Goal: Task Accomplishment & Management: Use online tool/utility

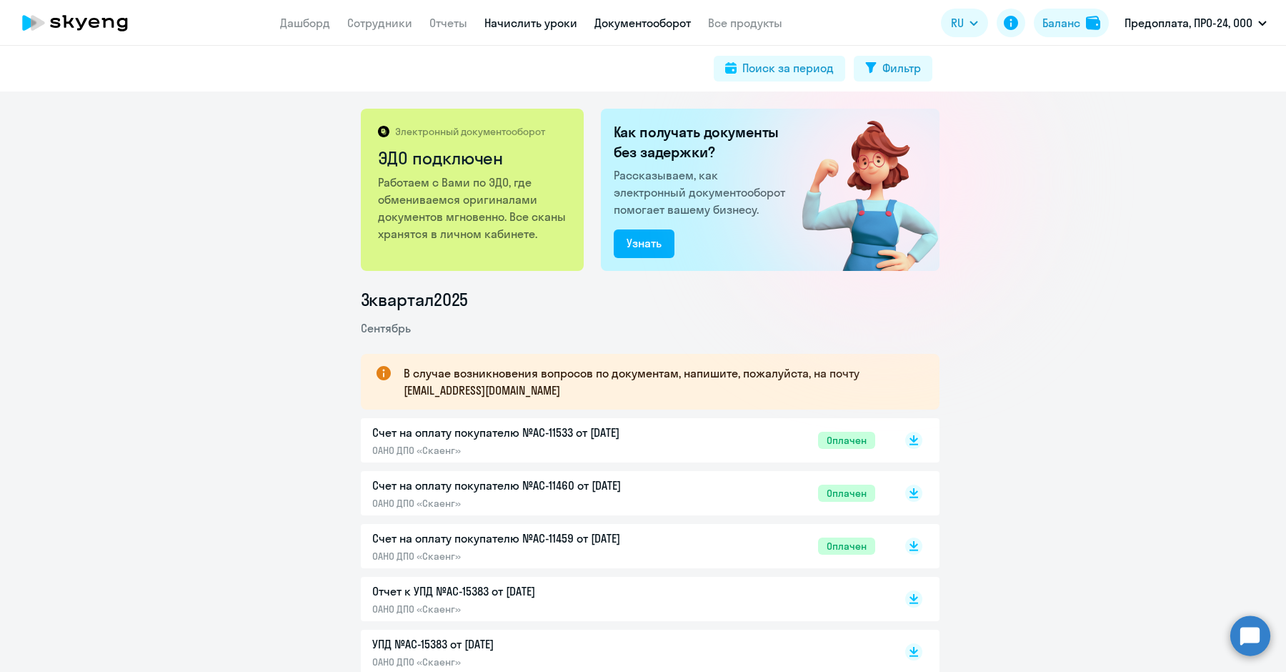
click at [522, 26] on link "Начислить уроки" at bounding box center [531, 23] width 93 height 14
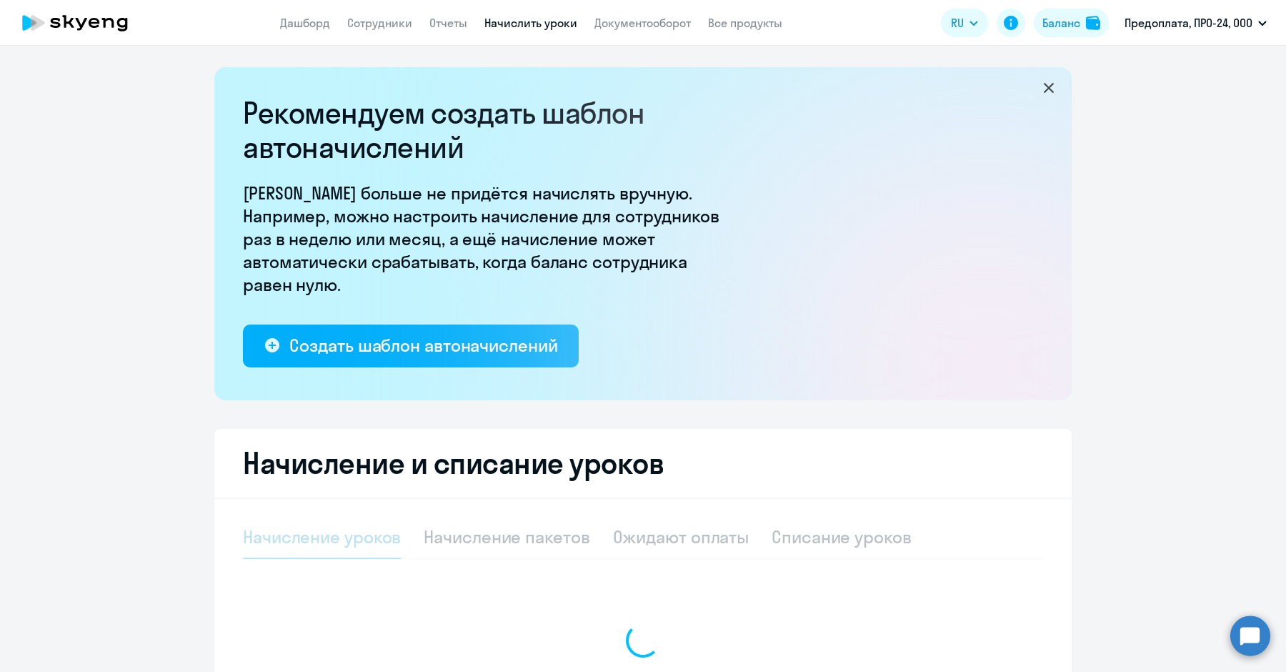
select select "10"
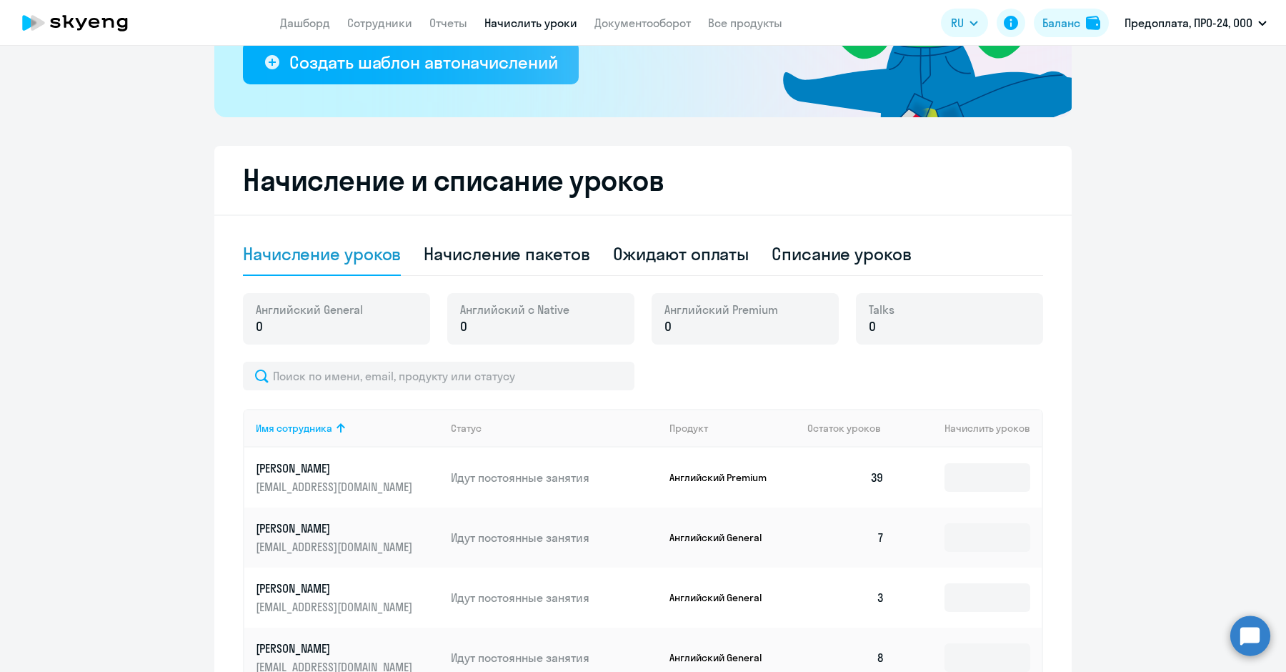
scroll to position [286, 0]
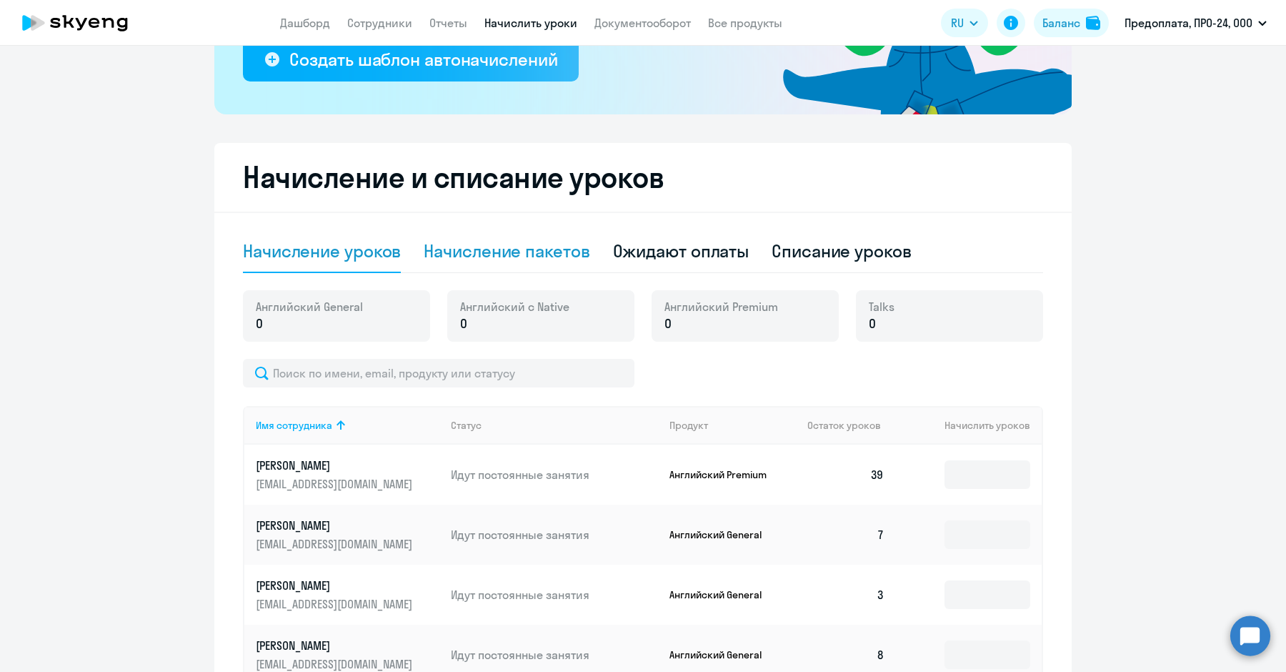
click at [560, 252] on div "Начисление пакетов" at bounding box center [507, 250] width 166 height 23
select select "10"
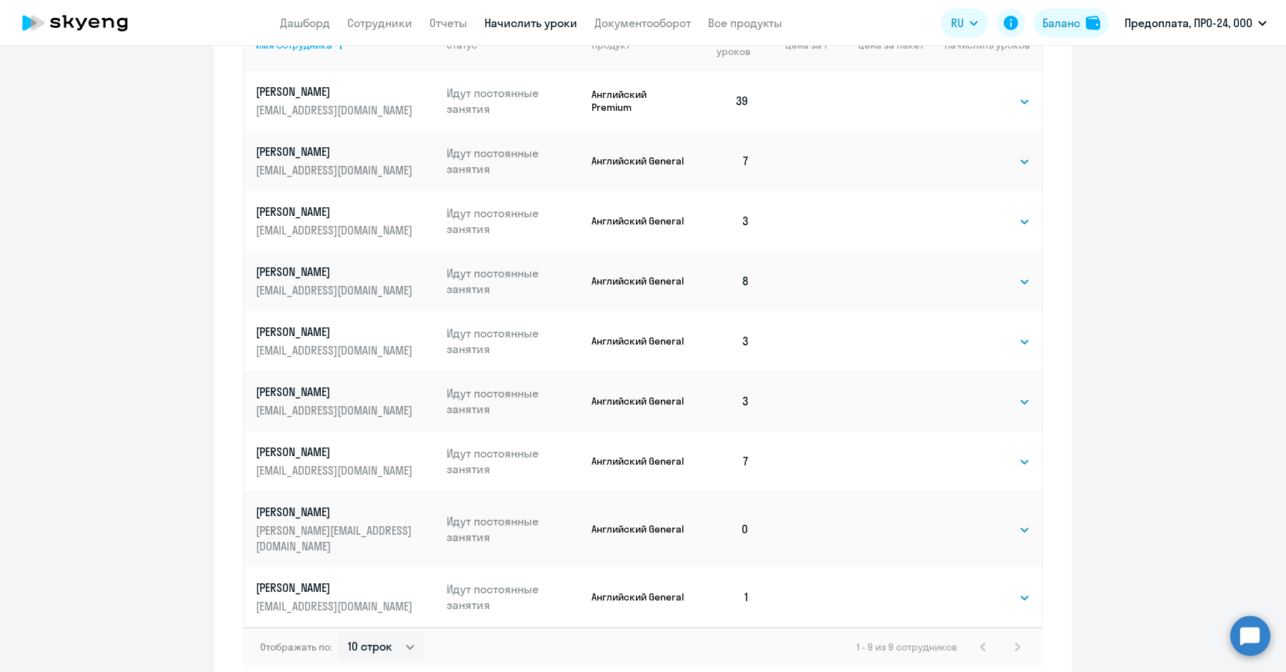
scroll to position [737, 0]
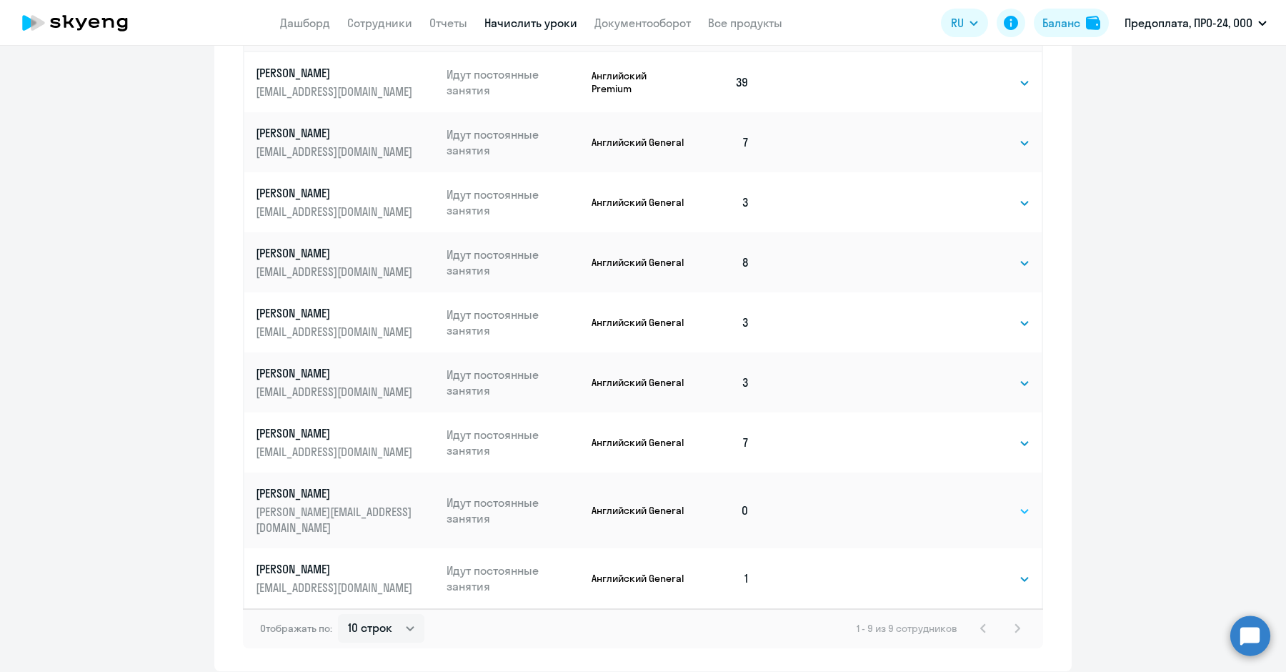
click at [995, 507] on select "Выбрать 4 8 16 32 64 96 128" at bounding box center [1001, 510] width 59 height 17
select select "8"
click at [972, 502] on select "Выбрать 4 8 16 32 64 96 128" at bounding box center [1001, 510] width 59 height 17
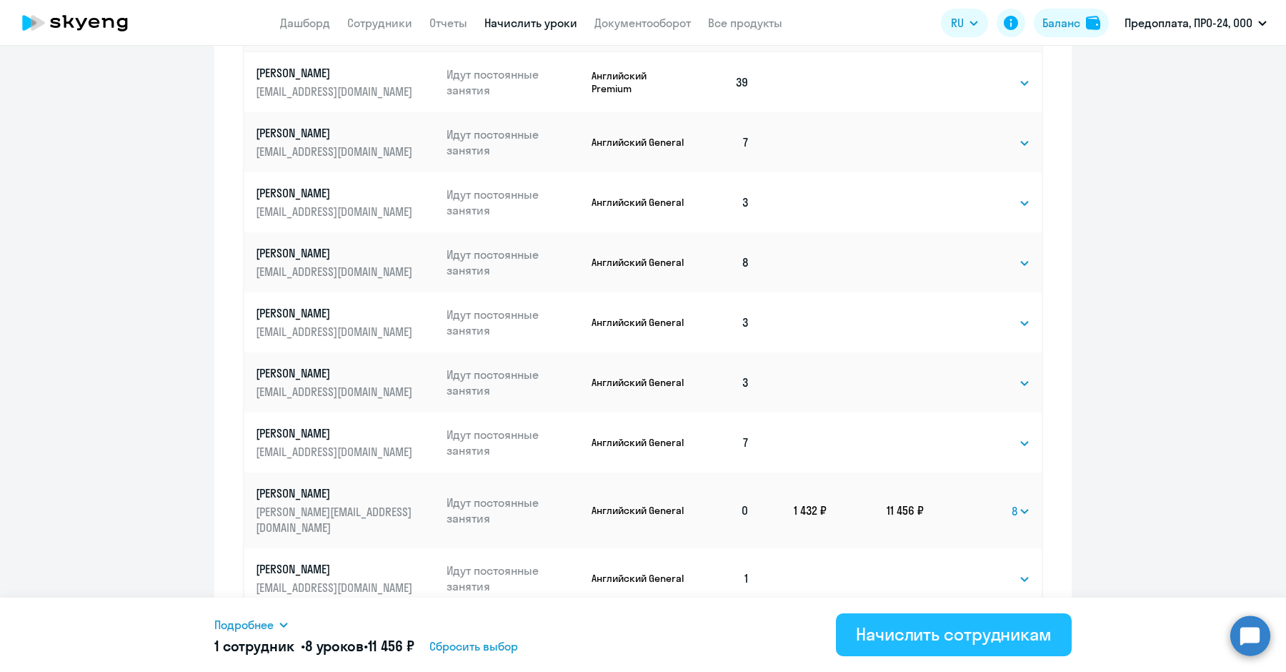
click at [1003, 629] on div "Начислить сотрудникам" at bounding box center [954, 633] width 196 height 23
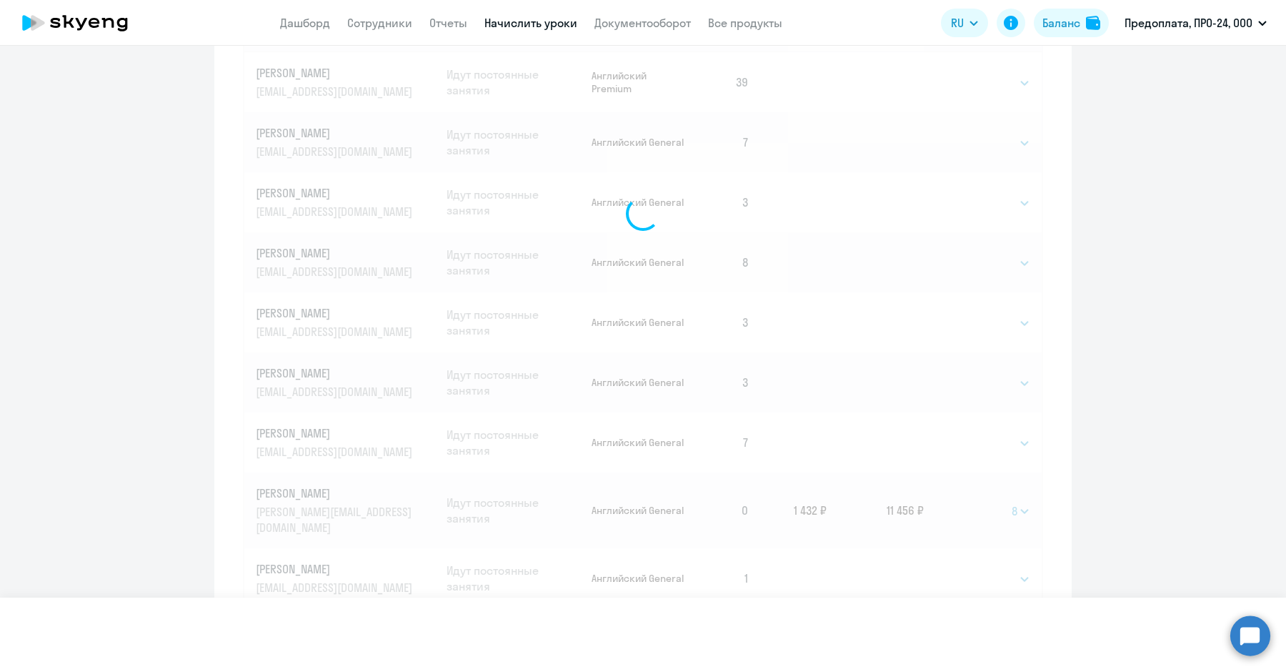
select select
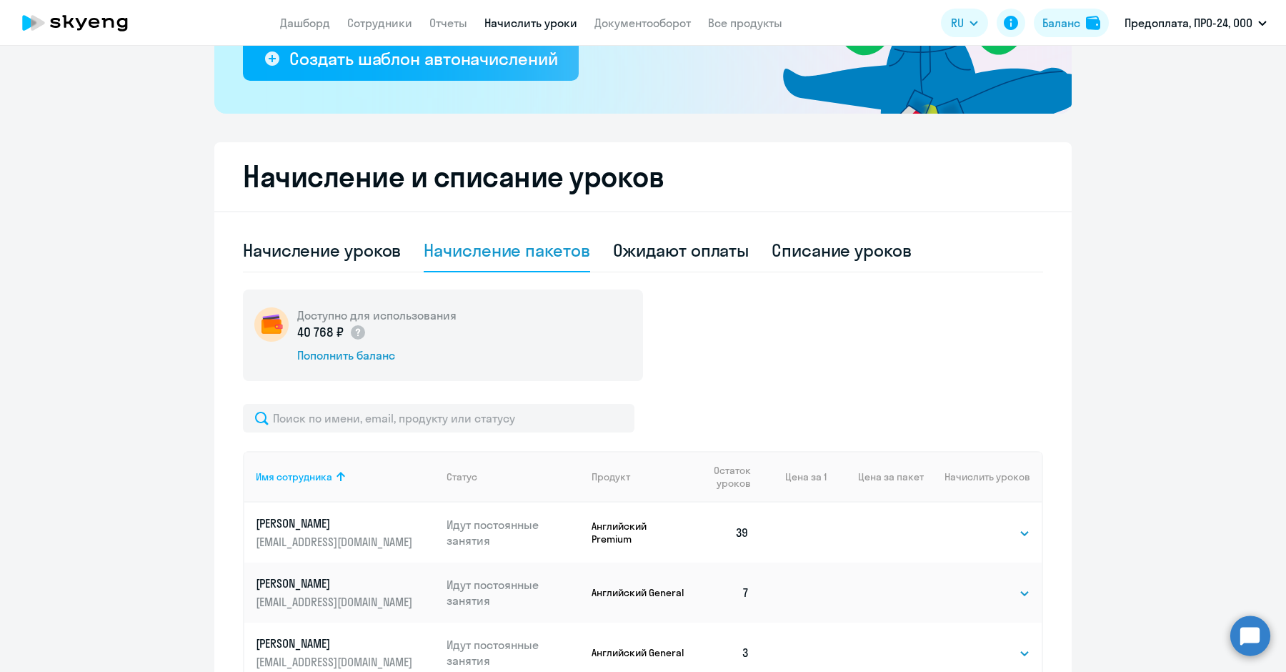
scroll to position [289, 0]
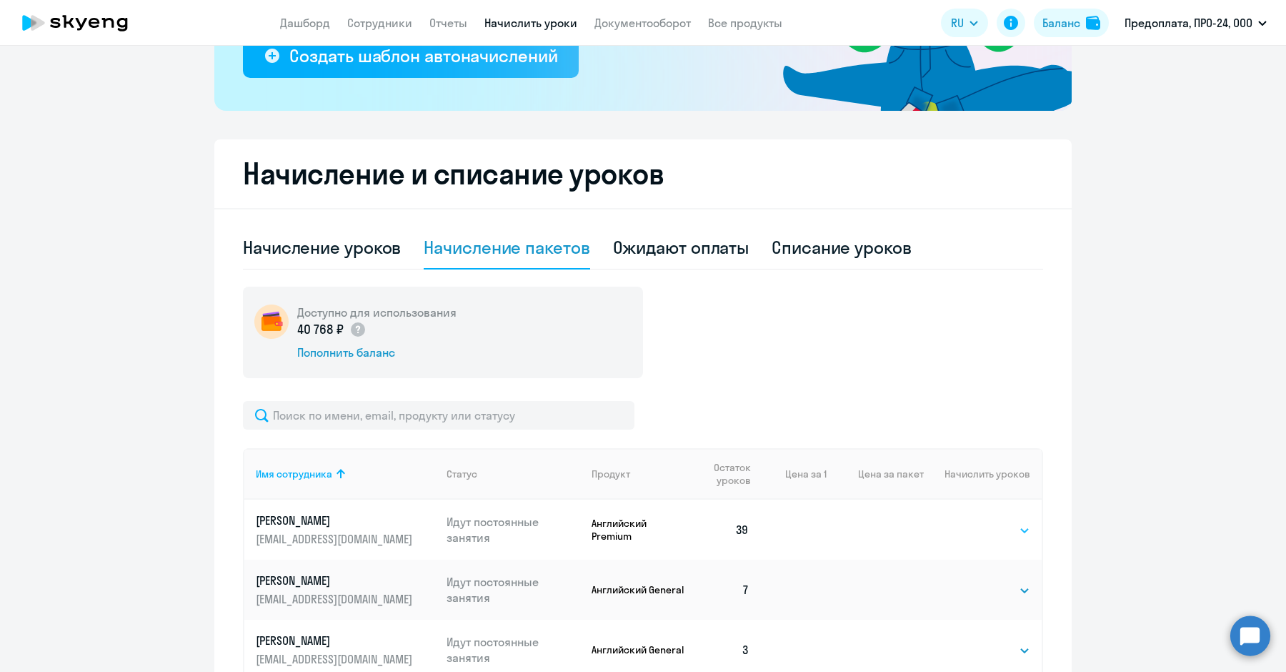
click at [998, 525] on select "Выбрать 4 8 16 32 64 96 128" at bounding box center [1001, 530] width 59 height 17
select select "8"
click at [972, 522] on select "Выбрать 4 8 16 32 64 96 128" at bounding box center [1001, 530] width 59 height 17
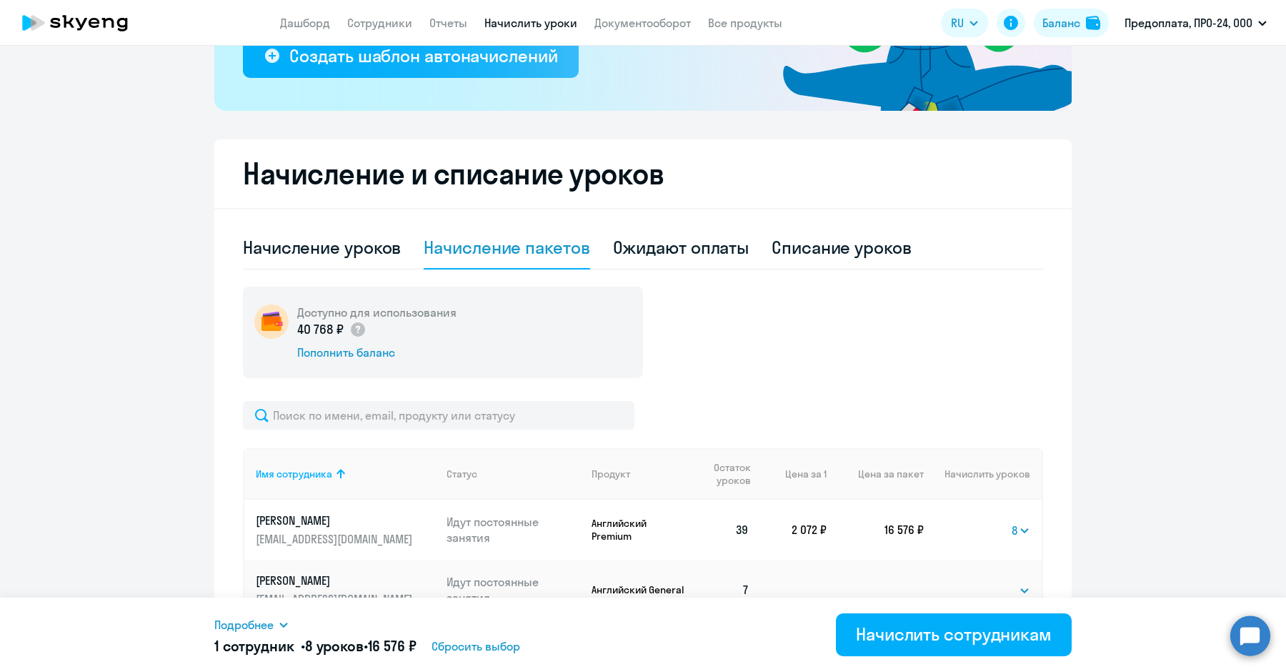
click at [1135, 465] on ng-component "Рекомендуем создать шаблон автоначислений Уроки больше не придётся начислять вр…" at bounding box center [643, 448] width 1286 height 1341
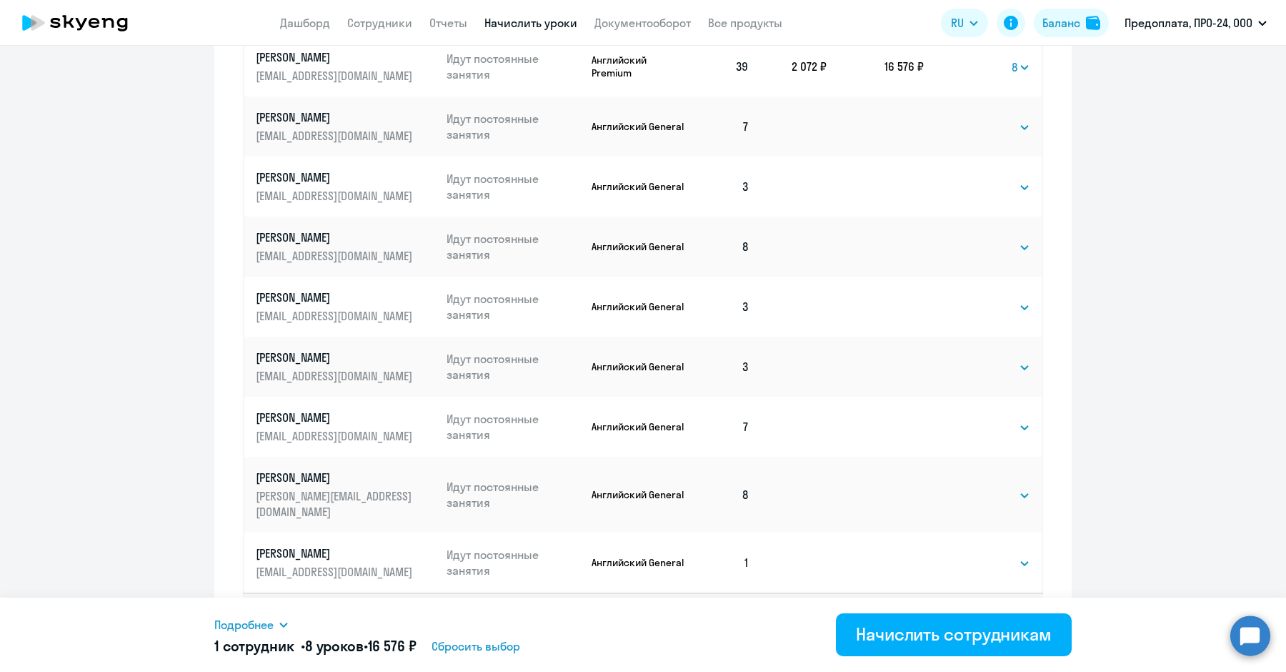
scroll to position [751, 0]
click at [990, 434] on select "Выбрать 4 8 16 32 64 96 128" at bounding box center [1001, 428] width 59 height 17
select select "4"
click at [972, 420] on select "Выбрать 4 8 16 32 64 96 128" at bounding box center [1001, 428] width 59 height 17
drag, startPoint x: 783, startPoint y: 427, endPoint x: 835, endPoint y: 427, distance: 51.5
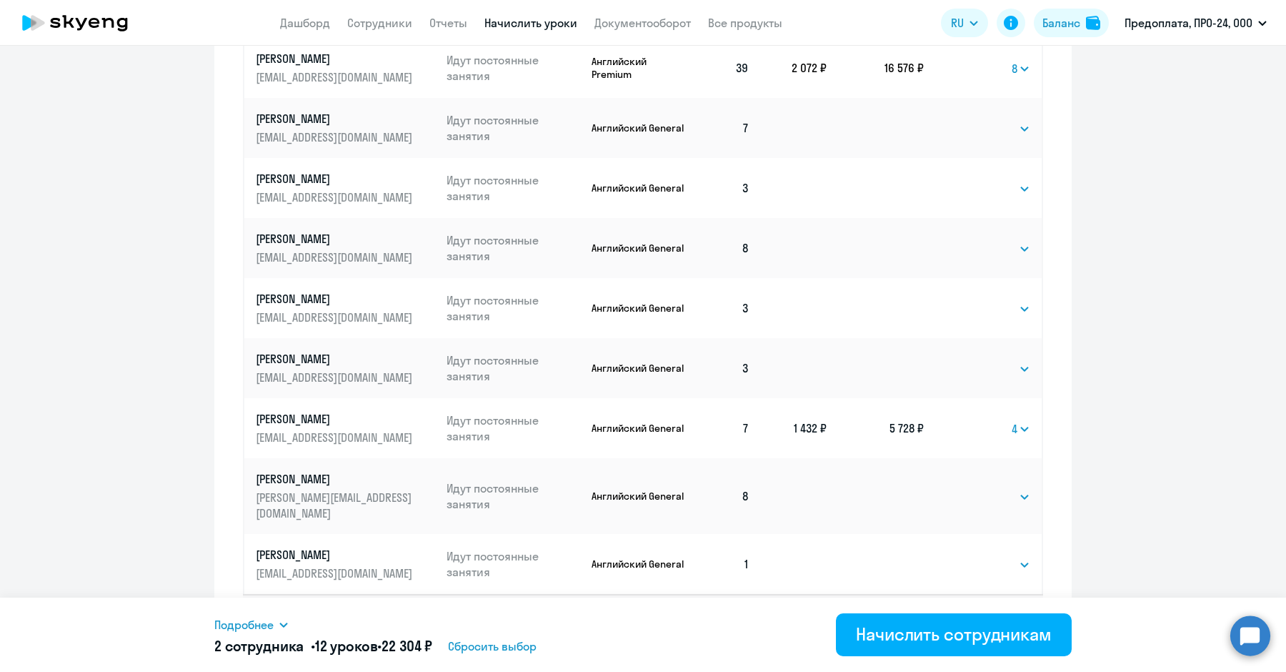
click at [835, 427] on tr "[PERSON_NAME] [PERSON_NAME][EMAIL_ADDRESS][DOMAIN_NAME] Идут постоянные занятия…" at bounding box center [643, 428] width 798 height 60
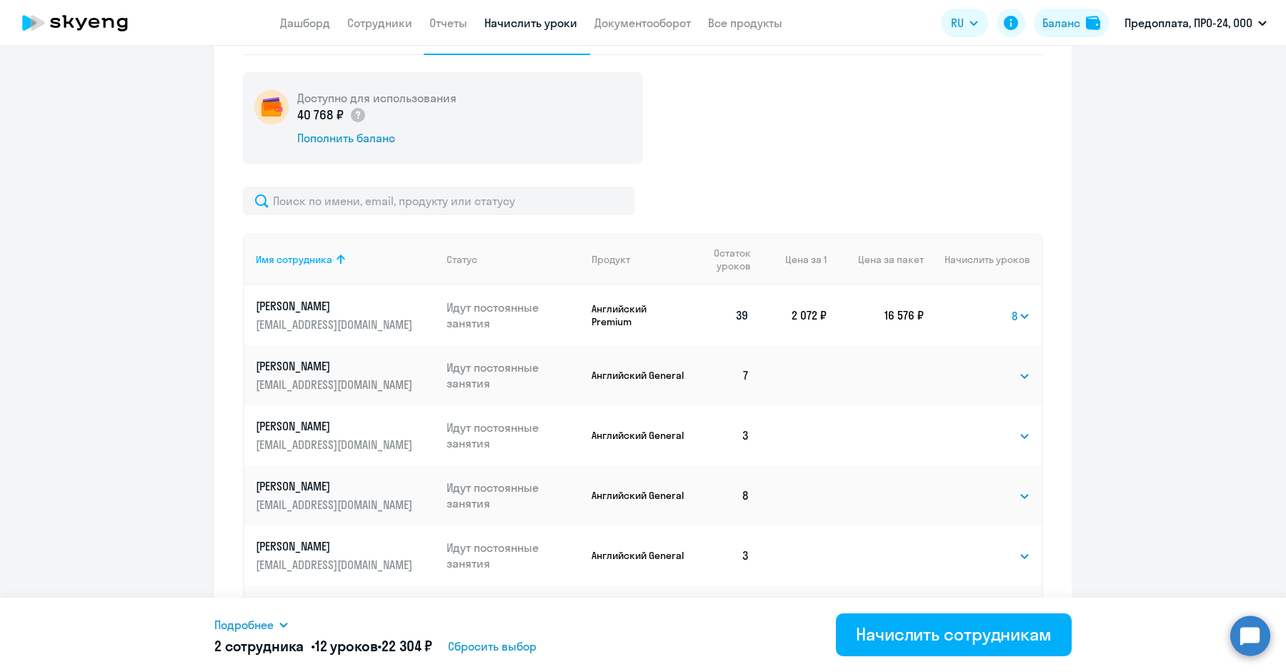
scroll to position [444, 0]
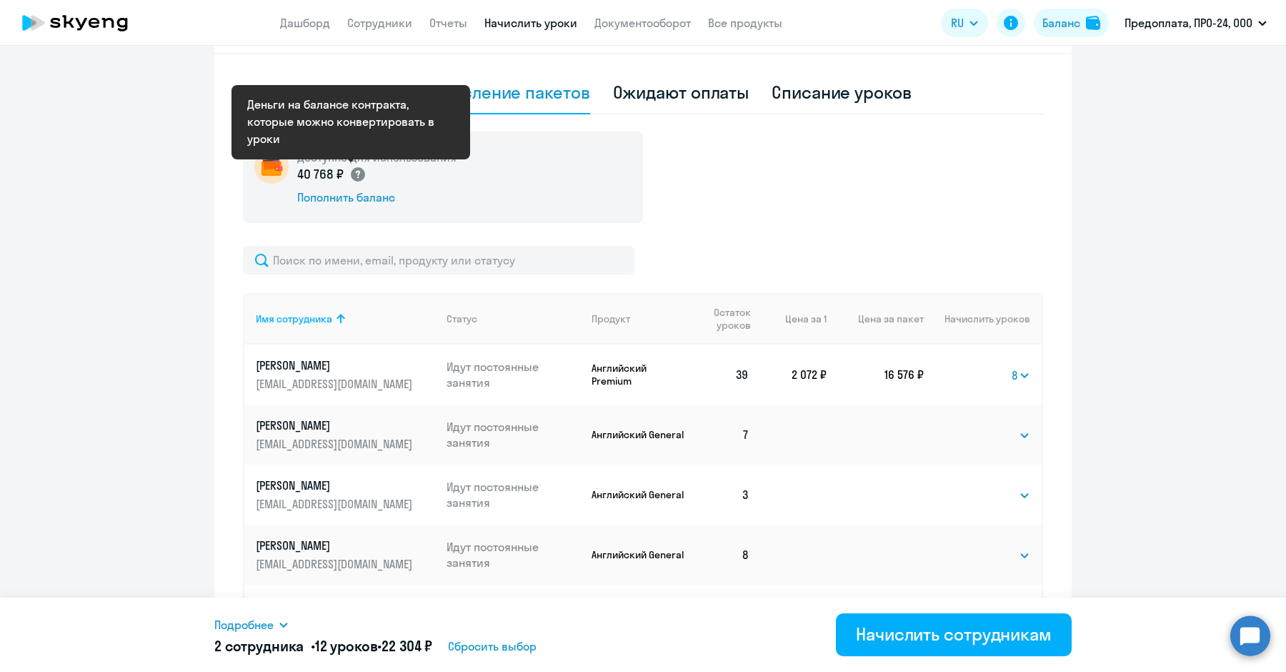
click at [351, 172] on circle at bounding box center [358, 174] width 14 height 14
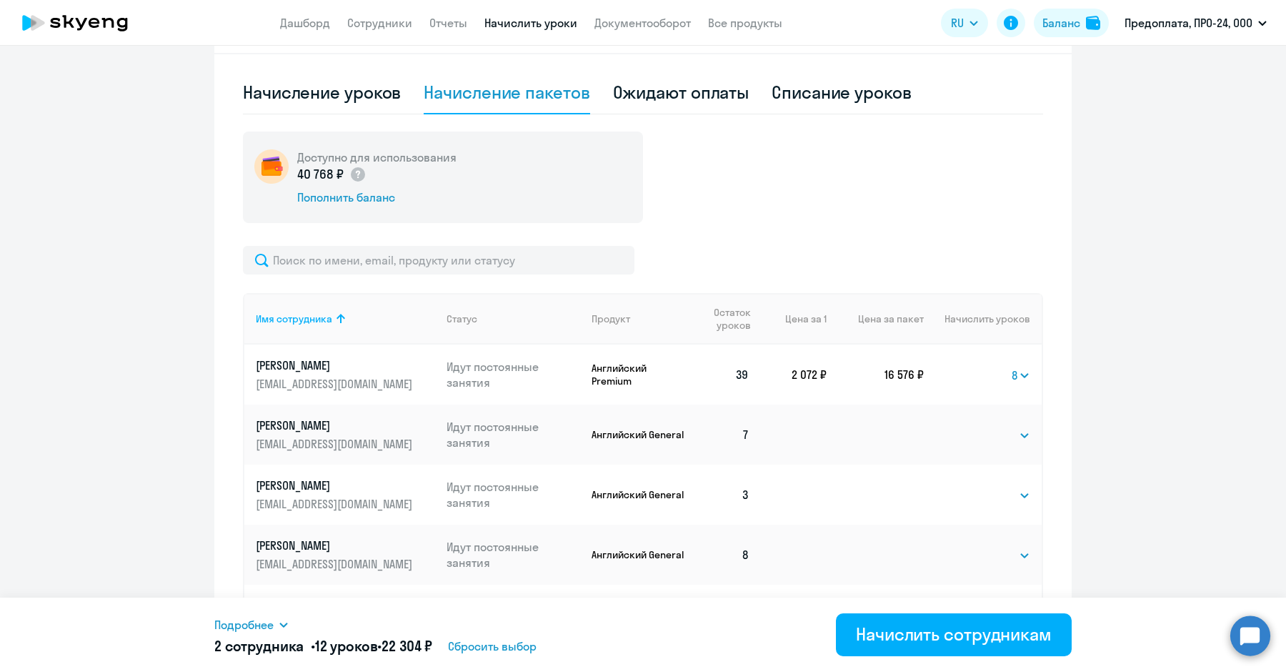
click at [1071, 532] on ng-component "Рекомендуем создать шаблон автоначислений Уроки больше не придётся начислять вр…" at bounding box center [643, 293] width 1286 height 1341
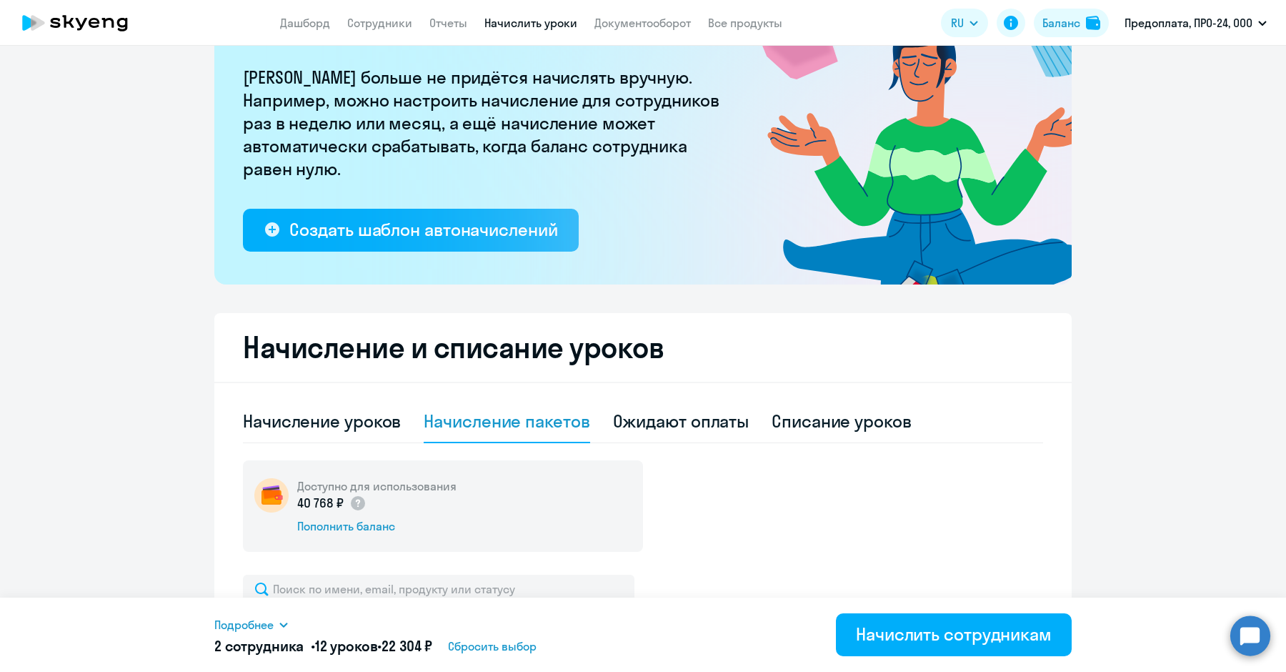
scroll to position [0, 0]
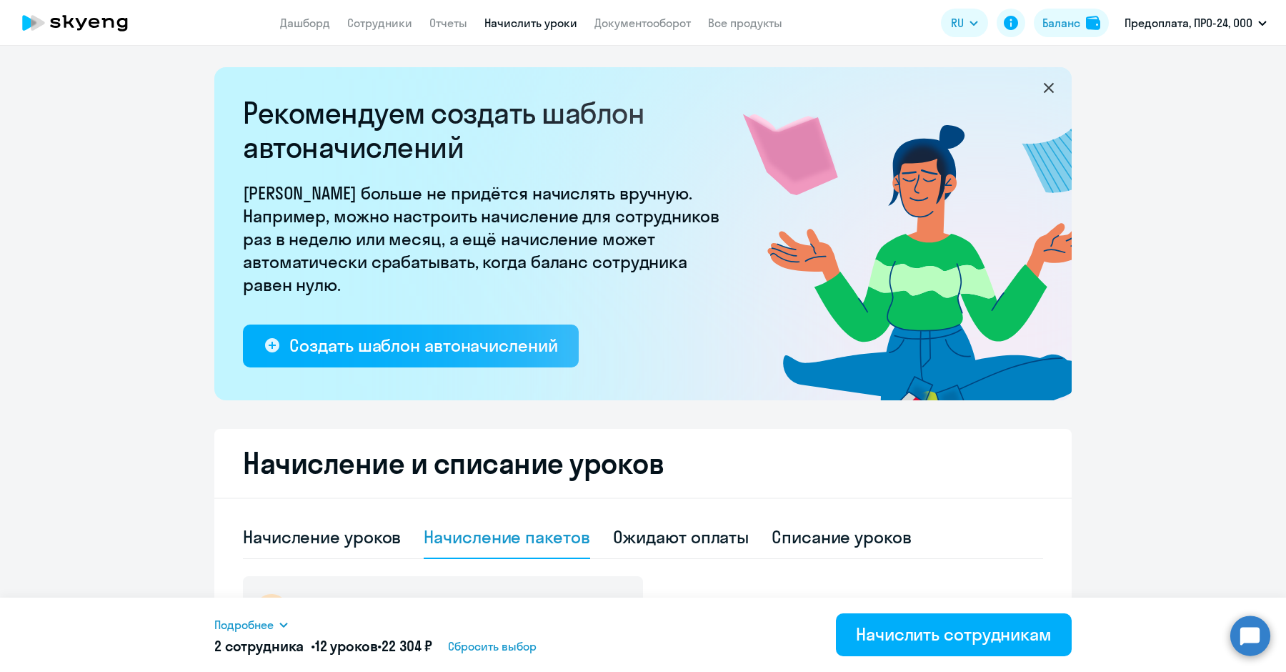
click at [1043, 86] on icon at bounding box center [1048, 87] width 17 height 17
